Goal: Task Accomplishment & Management: Use online tool/utility

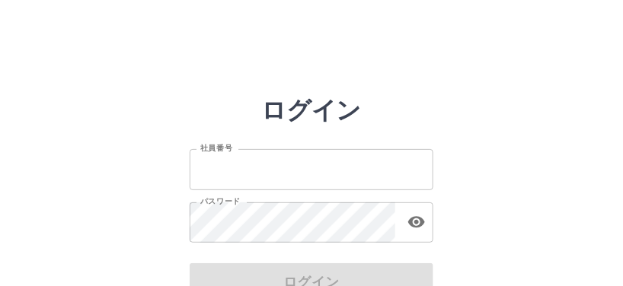
scroll to position [61, 0]
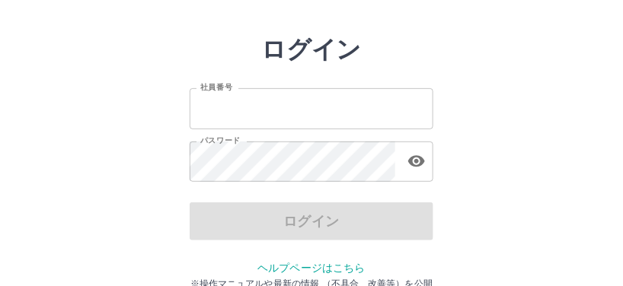
type input "*******"
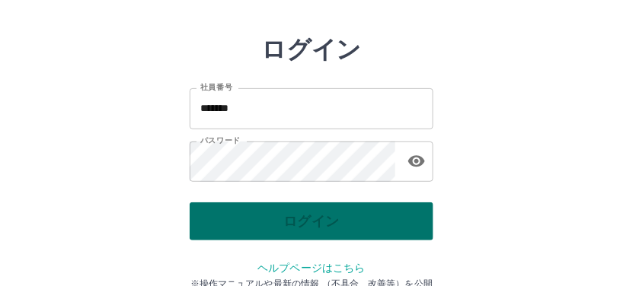
click at [334, 214] on div "ログイン" at bounding box center [312, 222] width 244 height 38
click at [327, 221] on button "ログイン" at bounding box center [312, 222] width 244 height 38
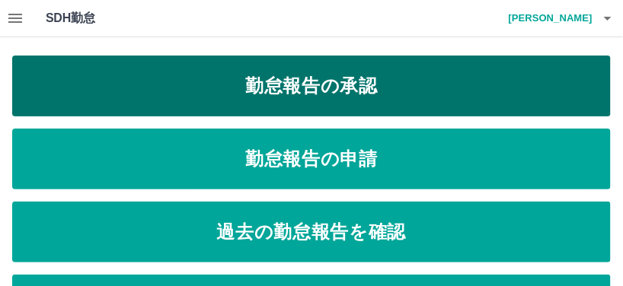
click at [401, 101] on link "勤怠報告の承認" at bounding box center [311, 86] width 599 height 61
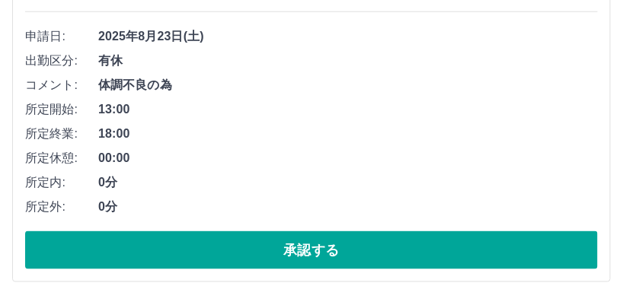
scroll to position [305, 0]
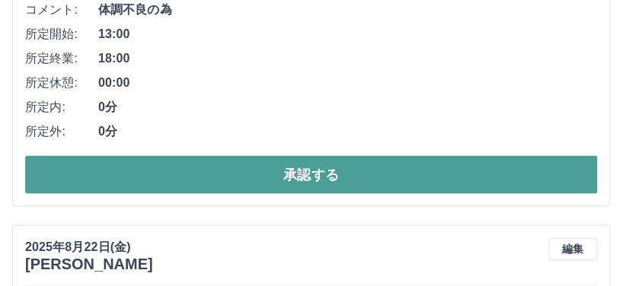
drag, startPoint x: 256, startPoint y: 180, endPoint x: 263, endPoint y: 129, distance: 51.5
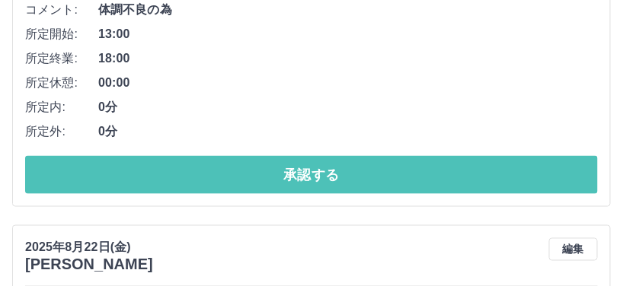
click at [256, 180] on button "承認する" at bounding box center [311, 175] width 573 height 38
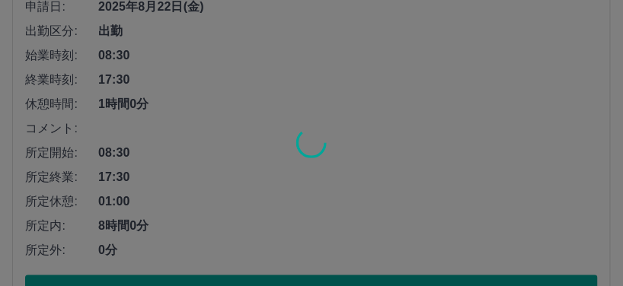
scroll to position [731, 0]
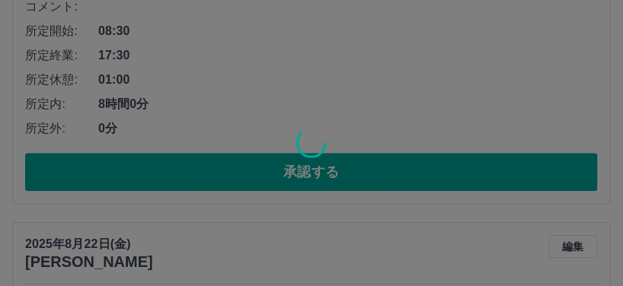
click at [255, 182] on div at bounding box center [311, 143] width 623 height 286
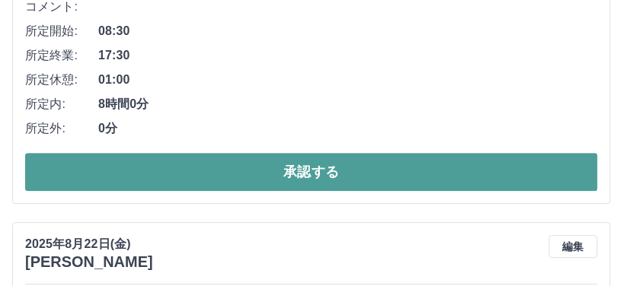
click at [270, 180] on button "承認する" at bounding box center [311, 172] width 573 height 38
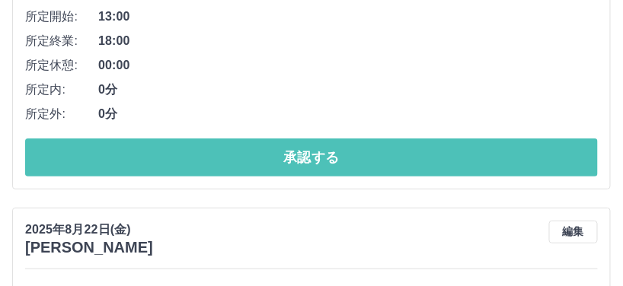
click at [270, 163] on button "承認する" at bounding box center [311, 158] width 573 height 38
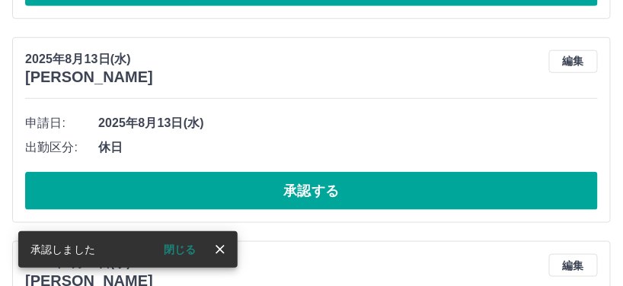
scroll to position [1113, 0]
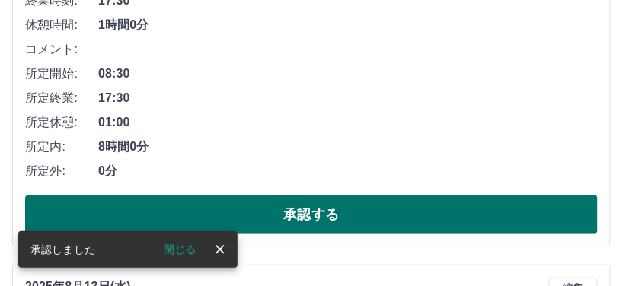
click at [269, 203] on button "承認する" at bounding box center [311, 215] width 573 height 38
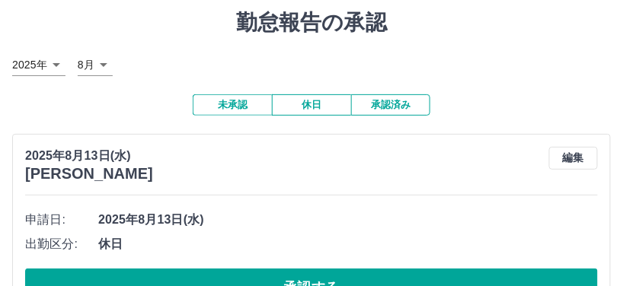
scroll to position [0, 0]
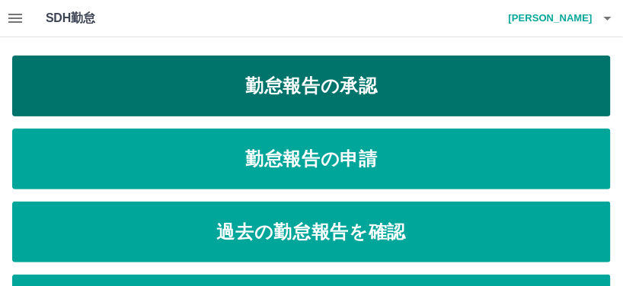
click at [355, 108] on link "勤怠報告の承認" at bounding box center [311, 86] width 599 height 61
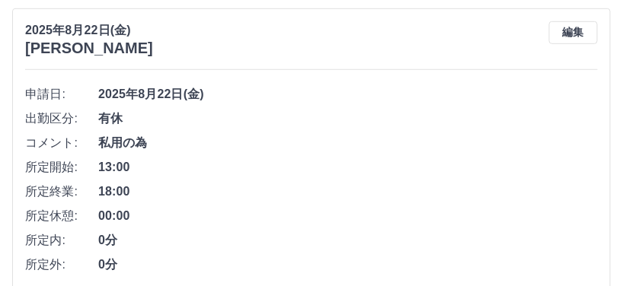
scroll to position [244, 0]
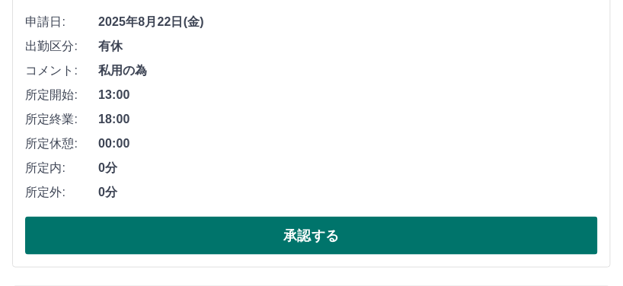
click at [240, 230] on button "承認する" at bounding box center [311, 236] width 573 height 38
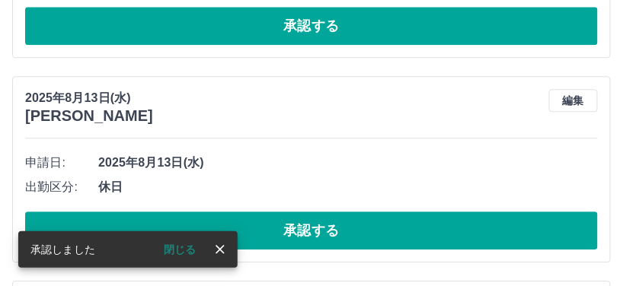
scroll to position [382, 0]
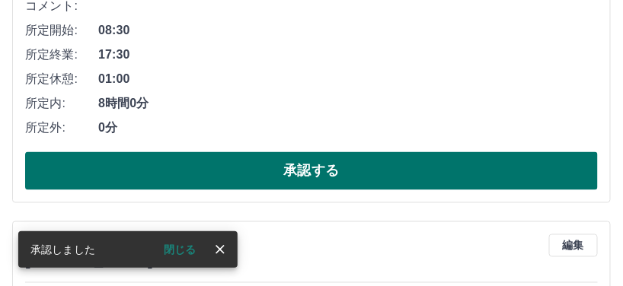
click at [252, 167] on button "承認する" at bounding box center [311, 171] width 573 height 38
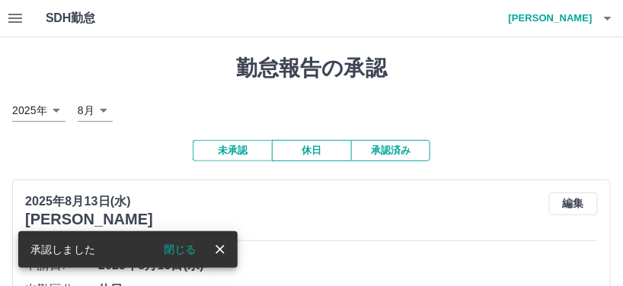
scroll to position [0, 0]
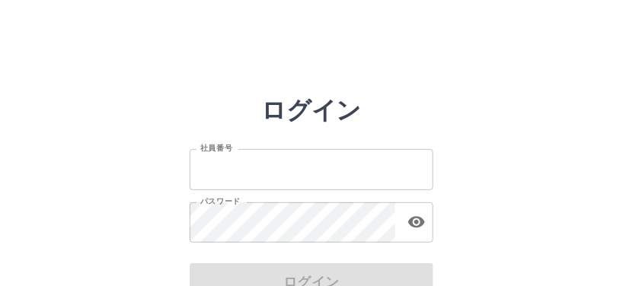
type input "*******"
drag, startPoint x: 527, startPoint y: 222, endPoint x: 436, endPoint y: 245, distance: 94.2
click at [526, 223] on div "ログイン 社員番号 ******* 社員番号 パスワード パスワード ログイン ヘルプページはこちら ※操作マニュアルや最新の情報 （不具合、改善等）を公開し…" at bounding box center [311, 218] width 623 height 244
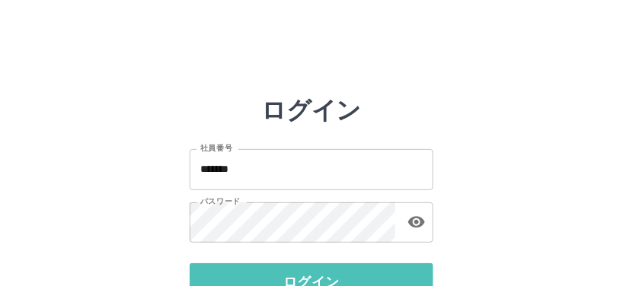
drag, startPoint x: 385, startPoint y: 274, endPoint x: 465, endPoint y: 263, distance: 80.0
click at [388, 273] on button "ログイン" at bounding box center [312, 283] width 244 height 38
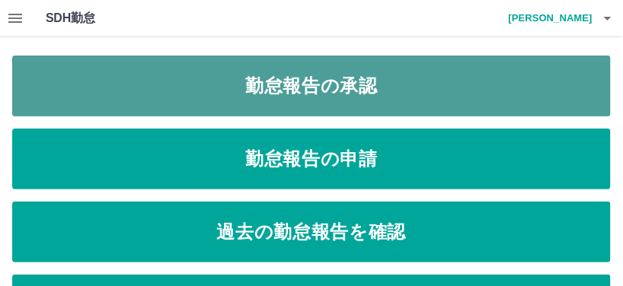
click at [421, 109] on link "勤怠報告の承認" at bounding box center [311, 86] width 599 height 61
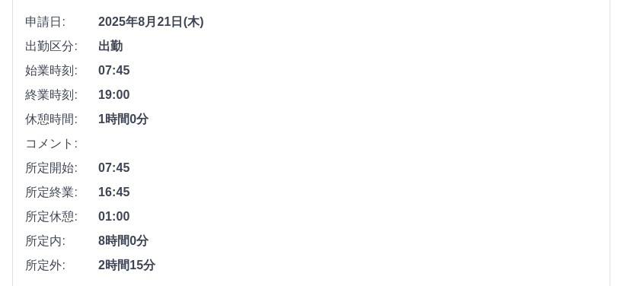
scroll to position [426, 0]
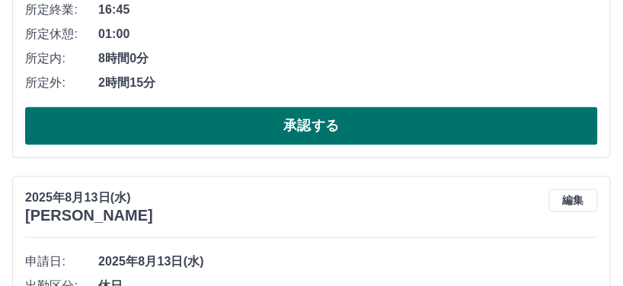
click at [239, 120] on button "承認する" at bounding box center [311, 126] width 573 height 38
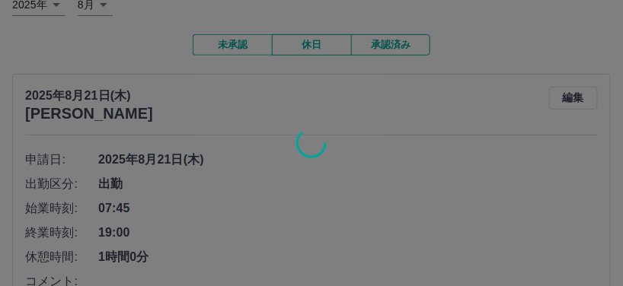
scroll to position [0, 0]
